Goal: Task Accomplishment & Management: Use online tool/utility

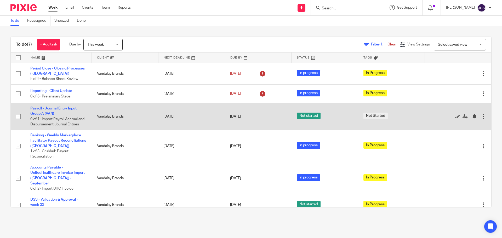
scroll to position [26, 0]
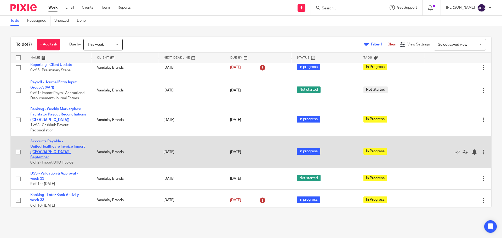
click at [51, 150] on link "Accounts Payable - UnitedHealthcare Invoice Import ([GEOGRAPHIC_DATA]) - Septem…" at bounding box center [57, 150] width 54 height 20
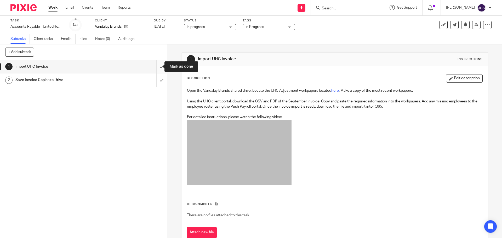
click at [157, 67] on input "submit" at bounding box center [83, 66] width 167 height 13
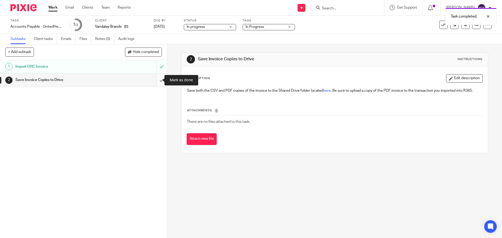
click at [156, 81] on input "submit" at bounding box center [83, 79] width 167 height 13
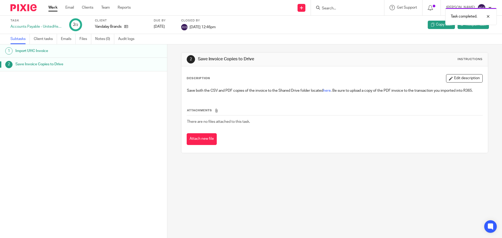
click at [53, 7] on link "Work" at bounding box center [52, 7] width 9 height 5
